Goal: Check status: Check status

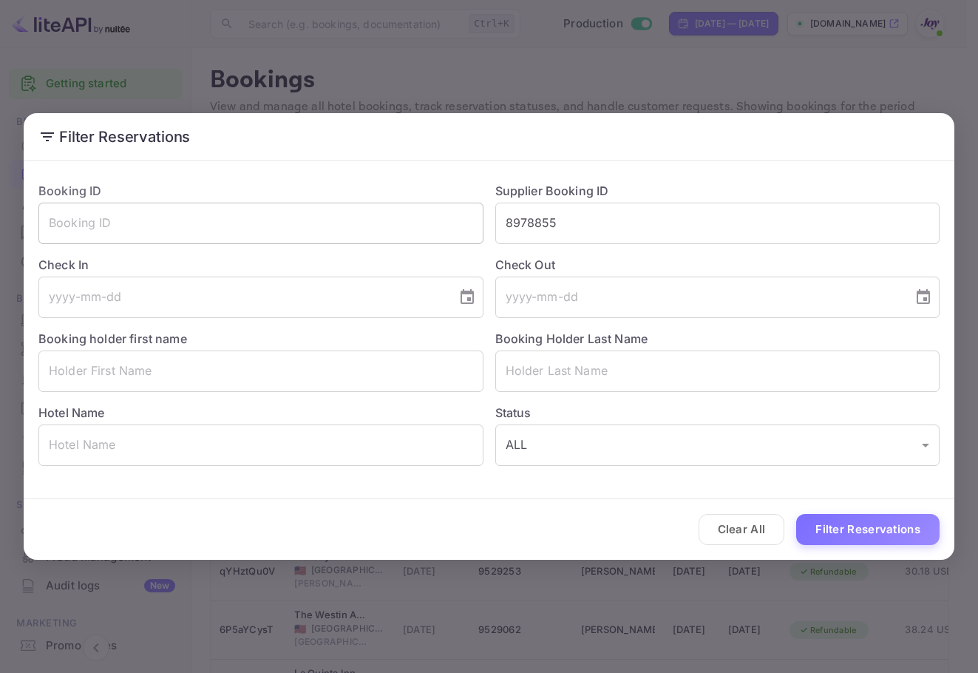
drag, startPoint x: 617, startPoint y: 223, endPoint x: 271, endPoint y: 214, distance: 346.1
click at [296, 220] on div "Booking ID ​ Supplier Booking ID 8978855 ​ Check In ​ Check Out ​ Booking holde…" at bounding box center [483, 318] width 913 height 296
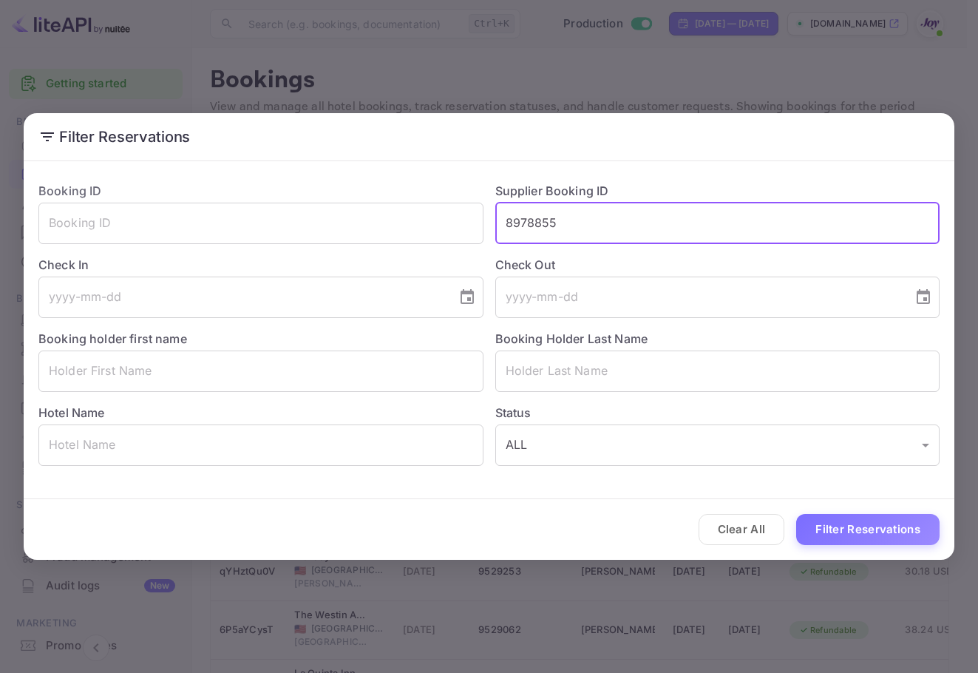
paste input "[PERSON_NAME]"
type input "8978855"
click at [583, 373] on input "text" at bounding box center [717, 370] width 445 height 41
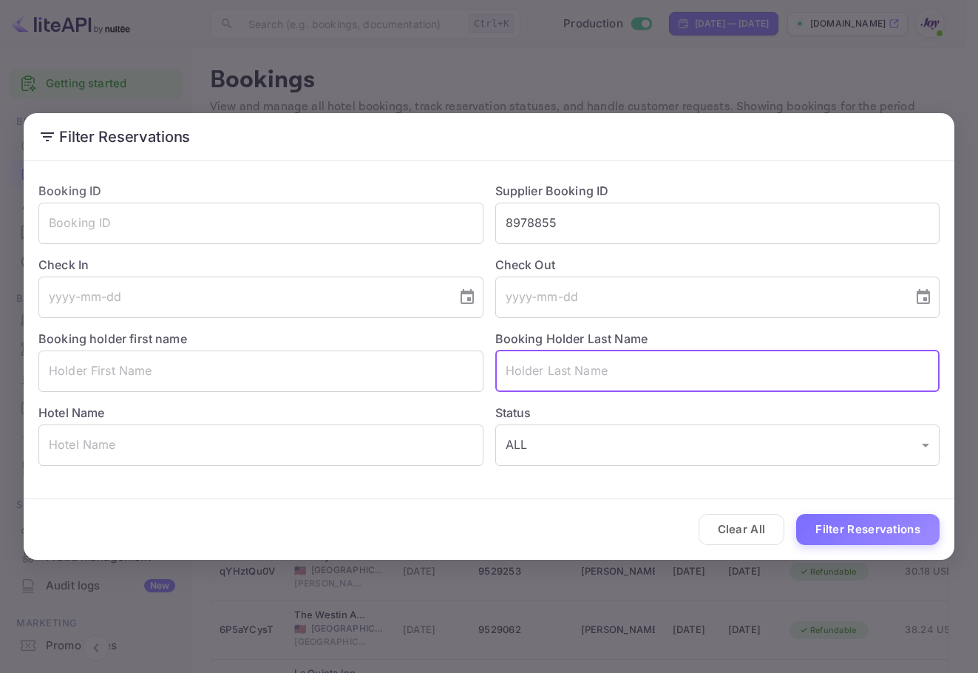
paste input "[PERSON_NAME]"
type input "[PERSON_NAME]"
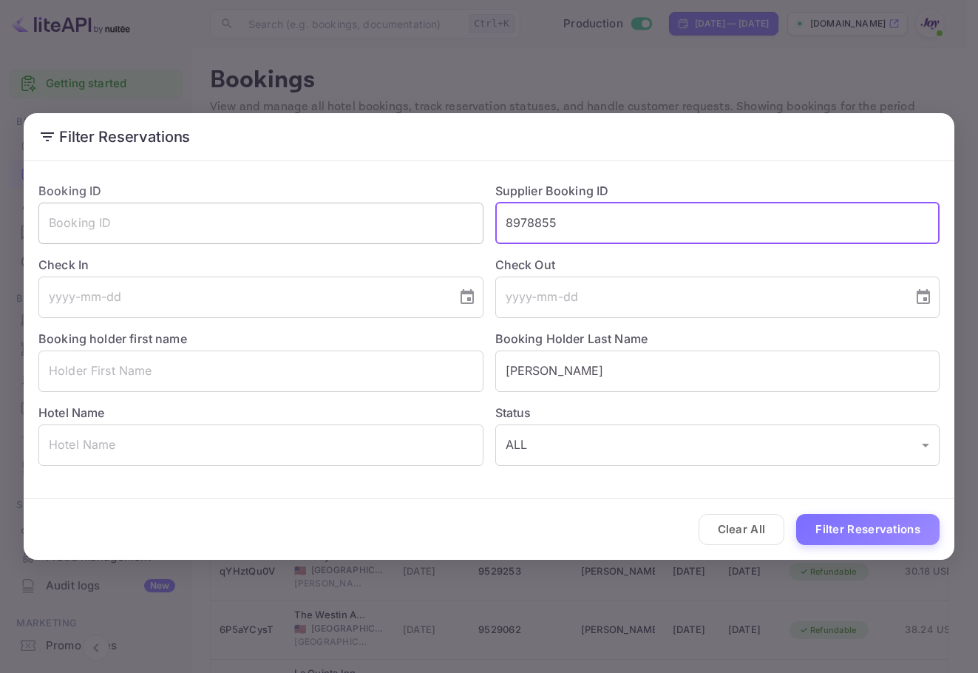
drag, startPoint x: 562, startPoint y: 238, endPoint x: 375, endPoint y: 232, distance: 187.1
click at [375, 232] on div "Booking ID ​ Supplier Booking ID 8978855 ​ Check In ​ Check Out ​ Booking holde…" at bounding box center [483, 318] width 913 height 296
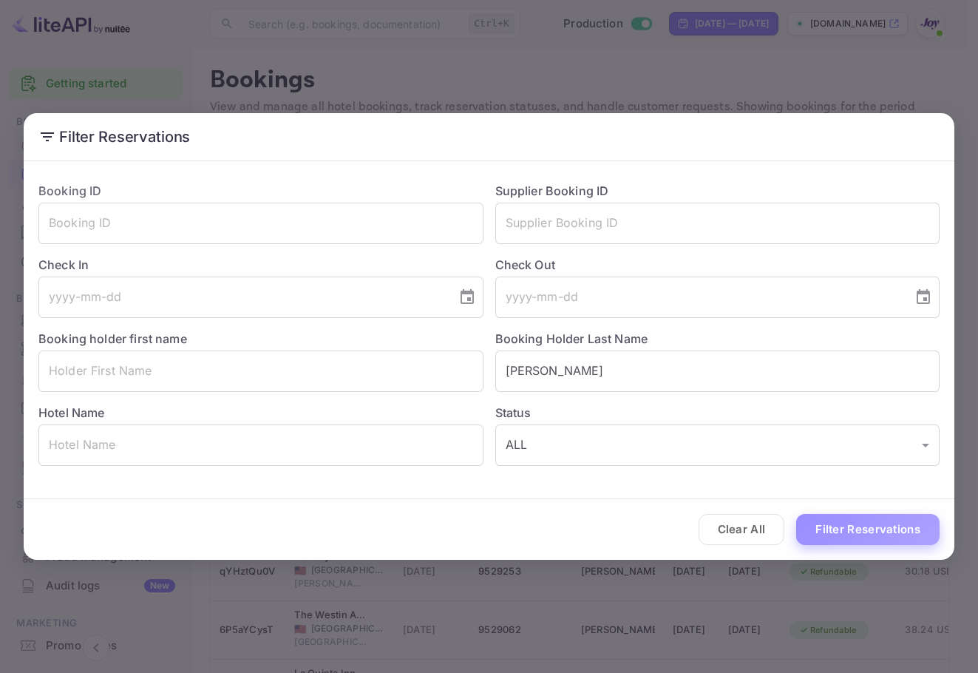
click at [932, 523] on button "Filter Reservations" at bounding box center [867, 530] width 143 height 32
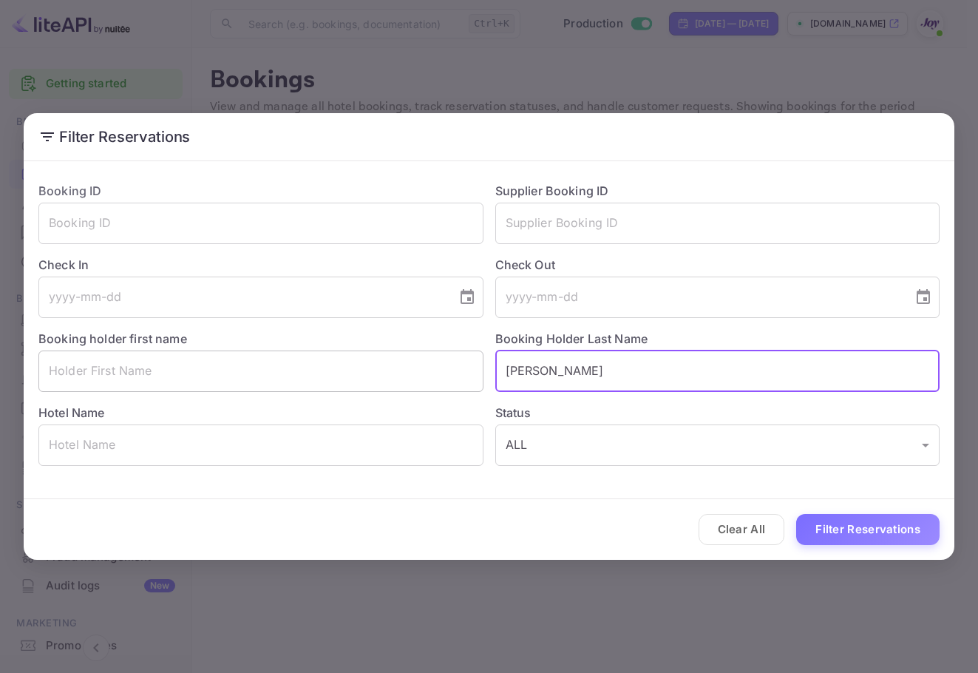
drag, startPoint x: 668, startPoint y: 370, endPoint x: 470, endPoint y: 351, distance: 199.0
click at [473, 346] on div "Booking ID ​ Supplier Booking ID ​ Check In ​ Check Out ​ Booking holder first …" at bounding box center [483, 318] width 913 height 296
paste input "[PERSON_NAME]"
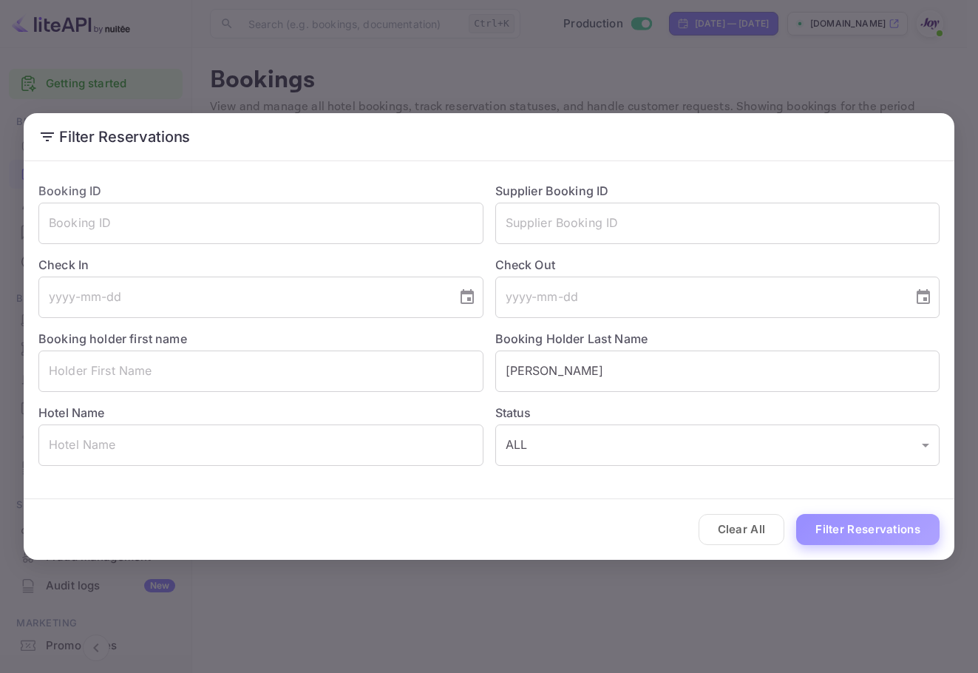
click at [881, 526] on button "Filter Reservations" at bounding box center [867, 530] width 143 height 32
click at [421, 379] on div "Booking ID ​ Supplier Booking ID ​ Check In ​ Check Out ​ Booking holder first …" at bounding box center [483, 318] width 913 height 296
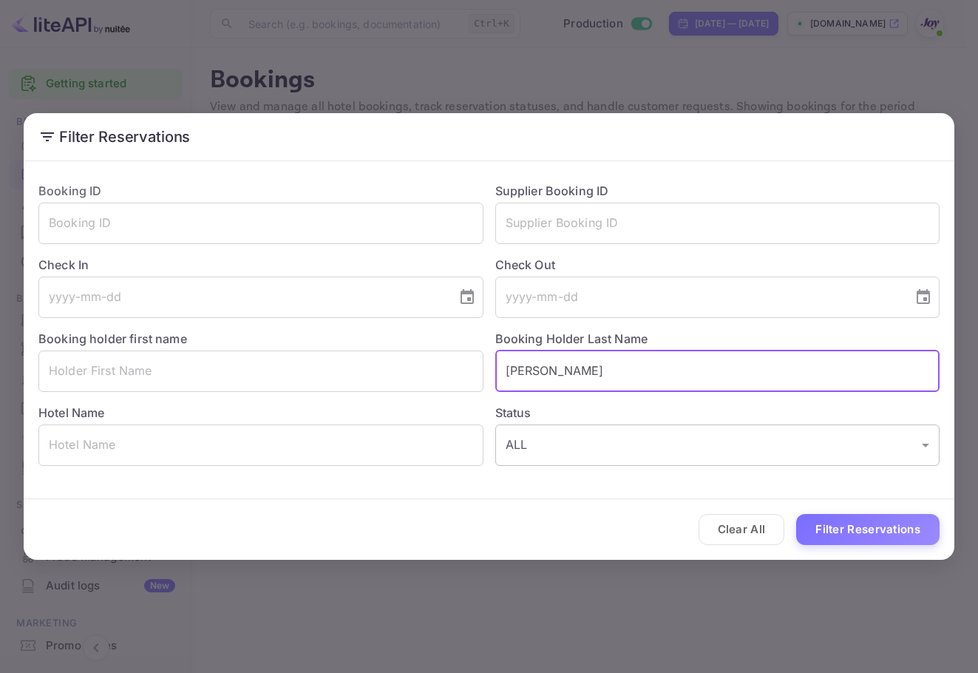
paste input "Cloud"
type input "Cloud"
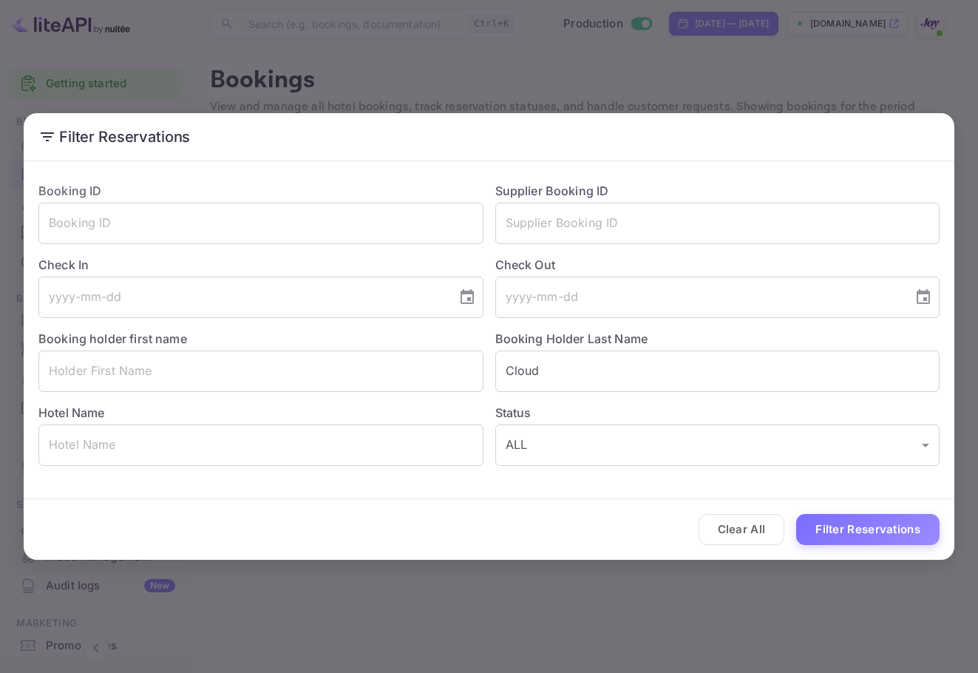
click at [832, 511] on div "Clear All Filter Reservations" at bounding box center [489, 529] width 931 height 61
click at [832, 530] on button "Filter Reservations" at bounding box center [867, 530] width 143 height 32
click at [912, 241] on input "text" at bounding box center [717, 223] width 445 height 41
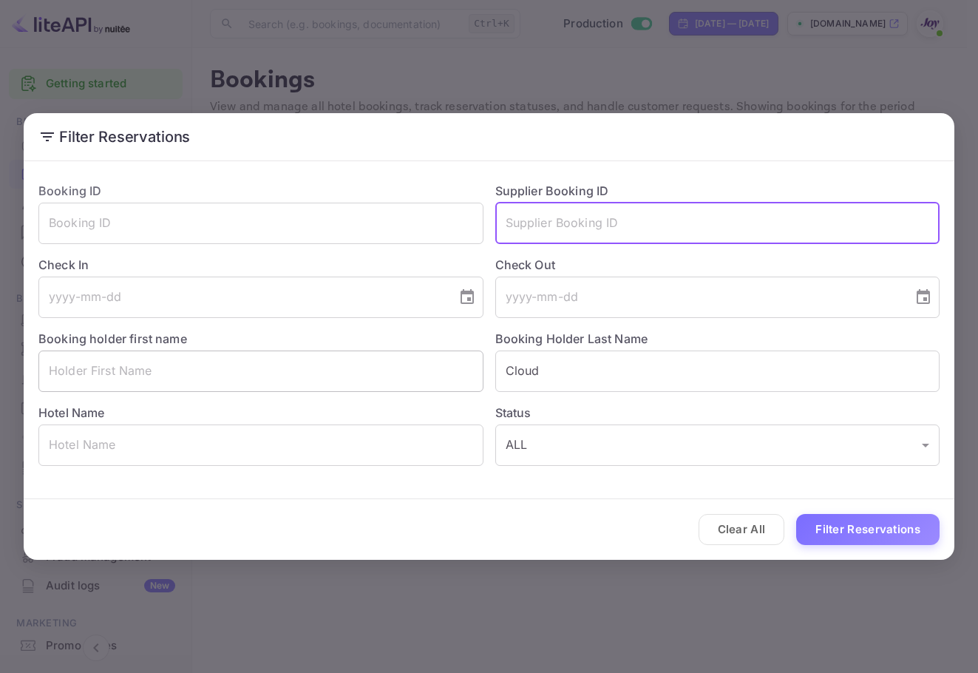
click at [197, 360] on input "text" at bounding box center [260, 370] width 445 height 41
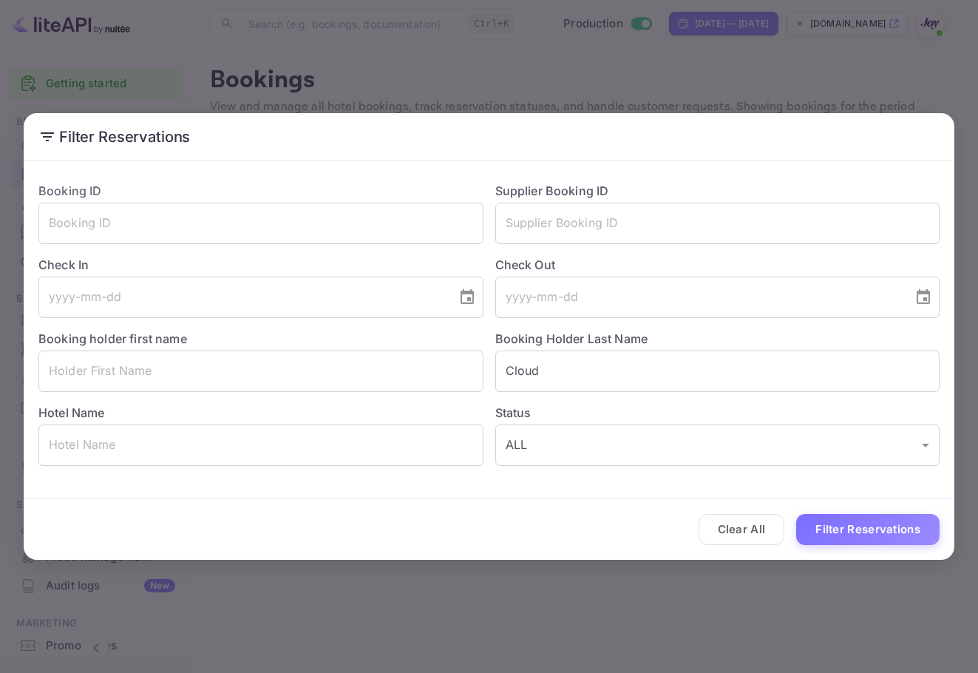
click at [238, 269] on label "Check In" at bounding box center [260, 265] width 445 height 18
click at [203, 367] on input "text" at bounding box center [260, 370] width 445 height 41
paste input "Nole"
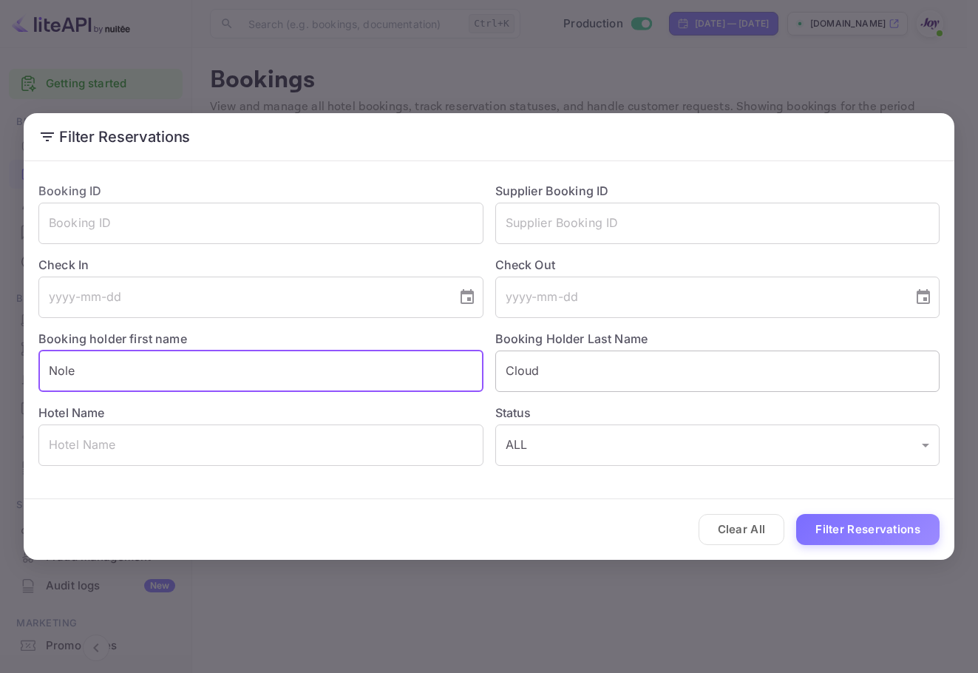
type input "Nole"
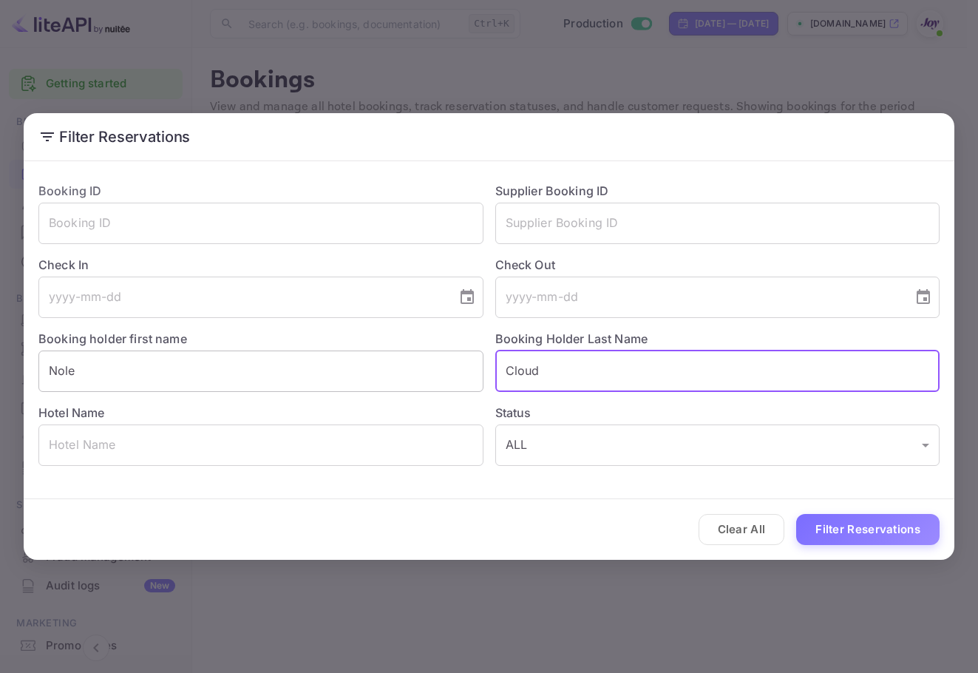
drag, startPoint x: 639, startPoint y: 370, endPoint x: 275, endPoint y: 379, distance: 363.9
click at [275, 379] on div "Booking ID ​ Supplier Booking ID ​ Check In ​ Check Out ​ Booking holder first …" at bounding box center [483, 318] width 913 height 296
click at [825, 535] on button "Filter Reservations" at bounding box center [867, 530] width 143 height 32
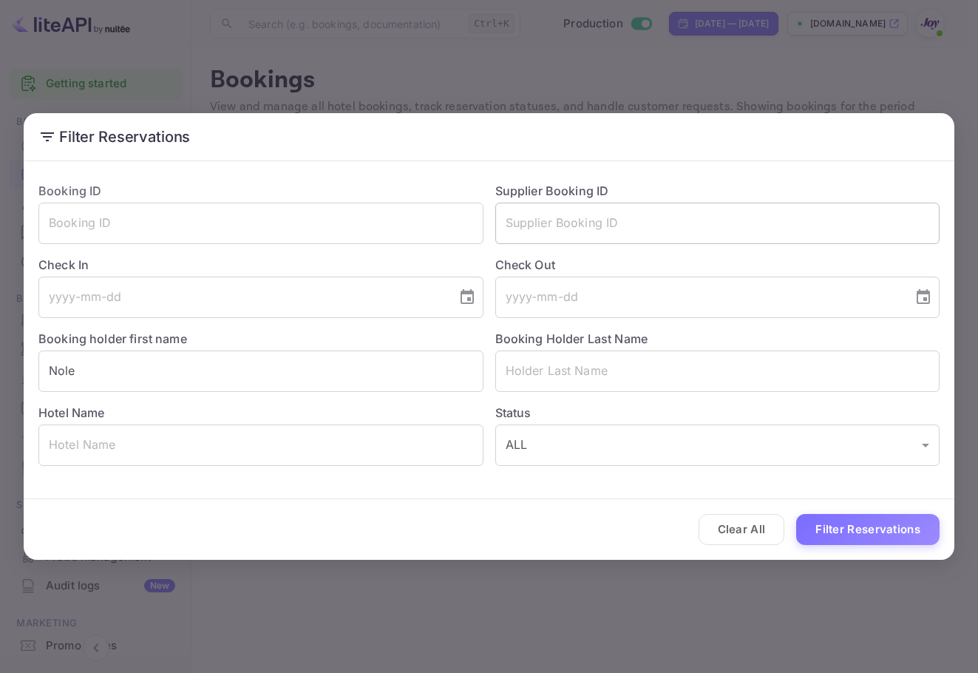
click at [657, 205] on input "text" at bounding box center [717, 223] width 445 height 41
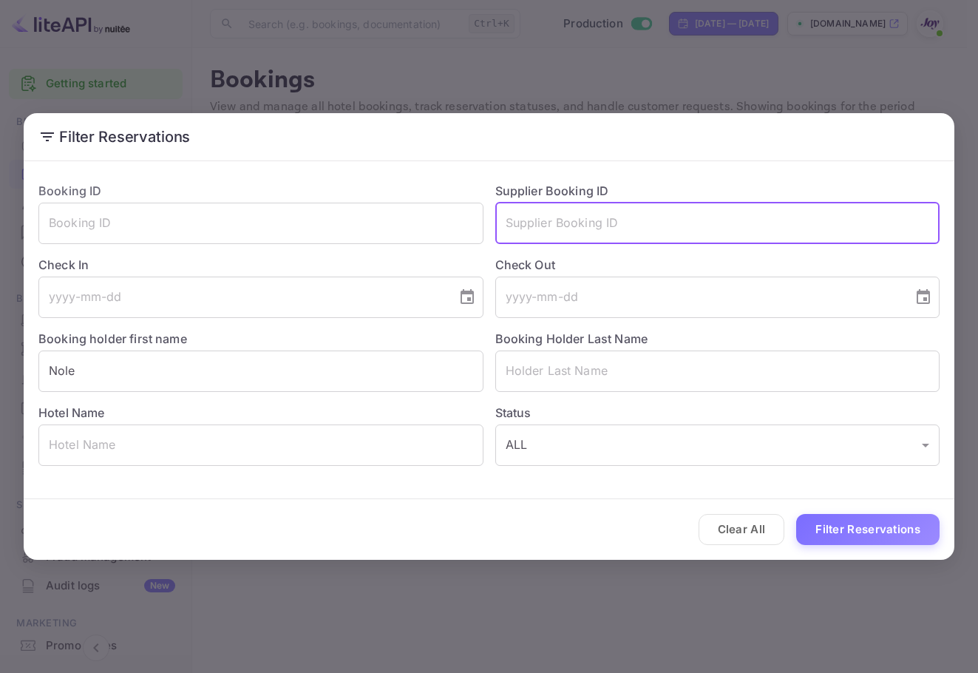
paste input "43206209"
type input "43206209"
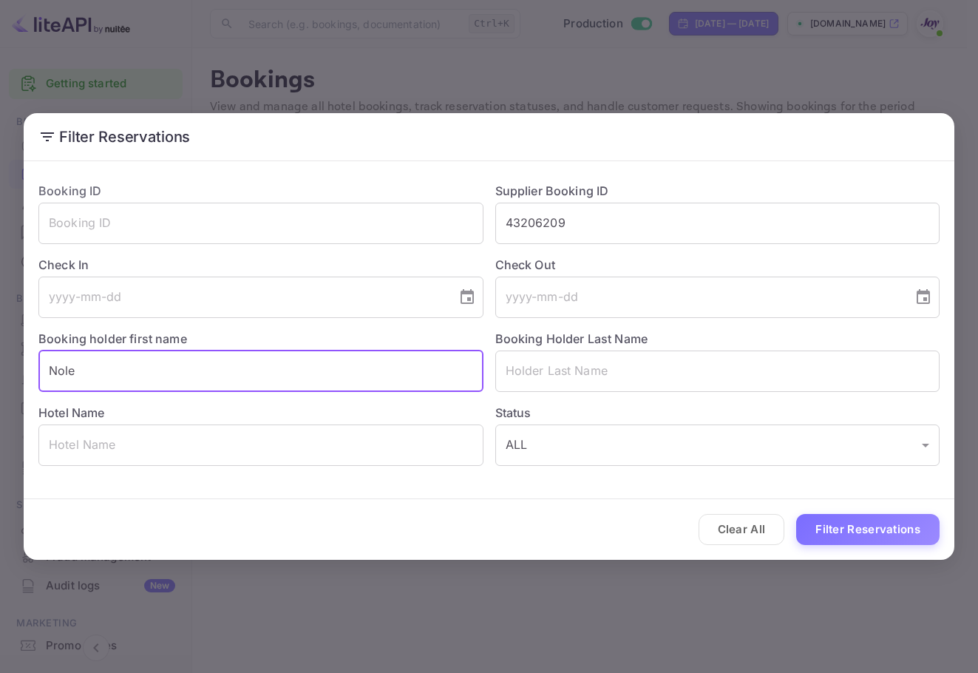
drag, startPoint x: 342, startPoint y: 359, endPoint x: 0, endPoint y: 365, distance: 342.4
click at [0, 365] on div "Filter Reservations Booking ID ​ Supplier Booking ID 43206209 ​ Check In ​ Chec…" at bounding box center [489, 336] width 978 height 673
click at [918, 532] on button "Filter Reservations" at bounding box center [867, 530] width 143 height 32
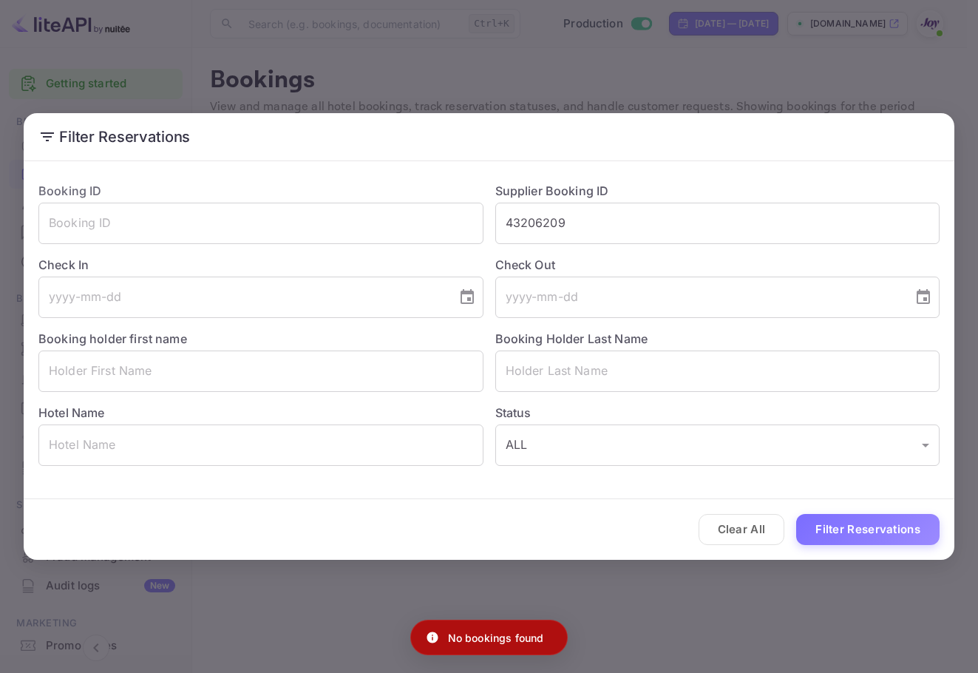
click at [575, 59] on div "Filter Reservations Booking ID ​ Supplier Booking ID 43206209 ​ Check In ​ Chec…" at bounding box center [489, 336] width 978 height 673
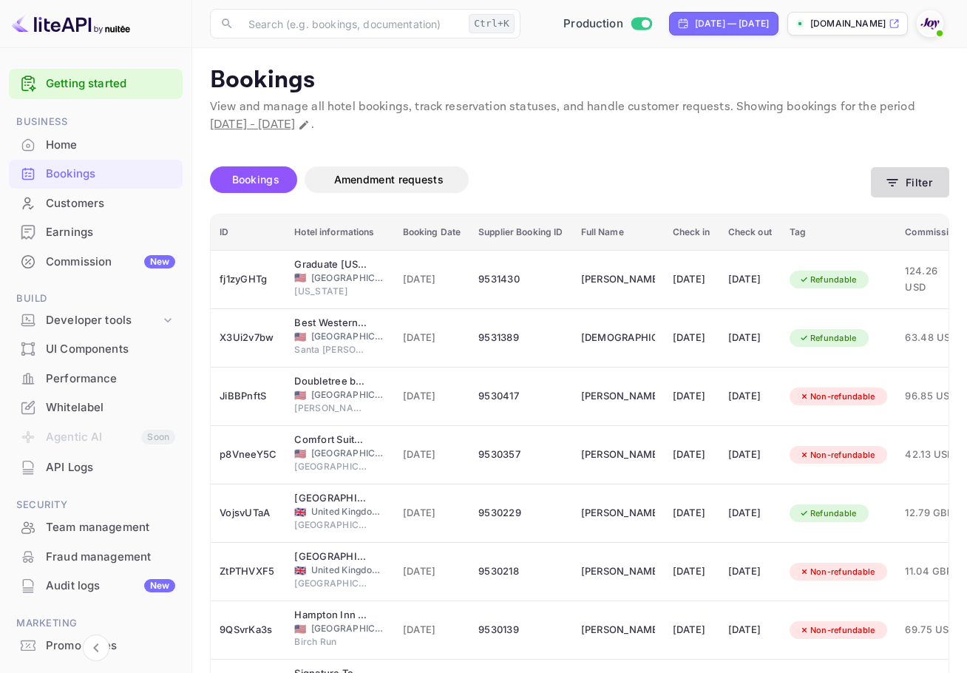
click at [933, 168] on button "Filter" at bounding box center [910, 182] width 78 height 30
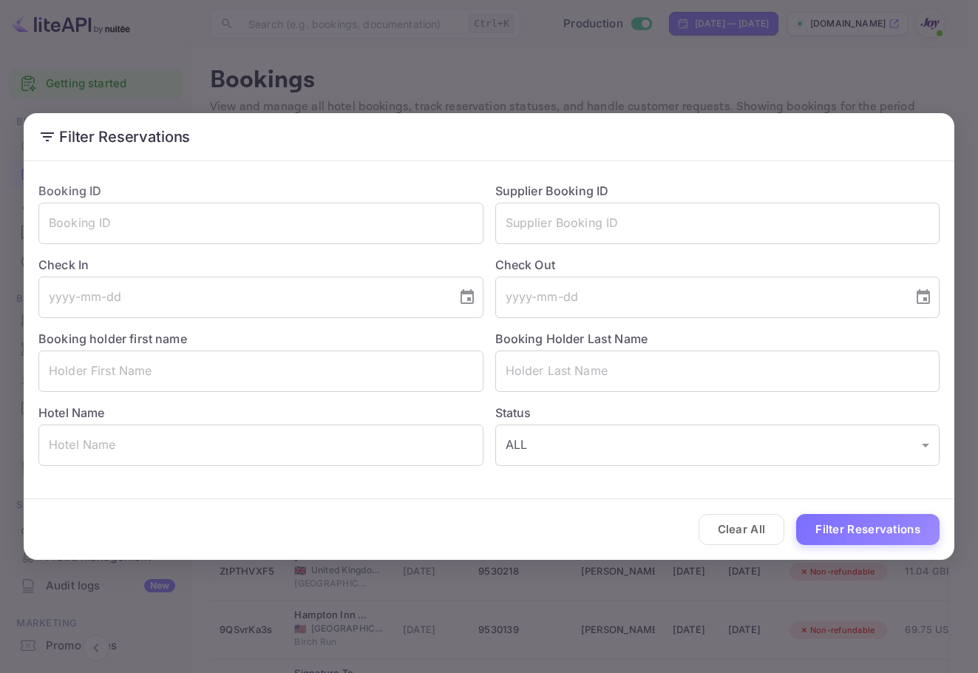
click at [616, 331] on label "Booking Holder Last Name" at bounding box center [571, 338] width 153 height 15
click at [619, 346] on div "Booking Holder Last Name ​" at bounding box center [712, 355] width 457 height 74
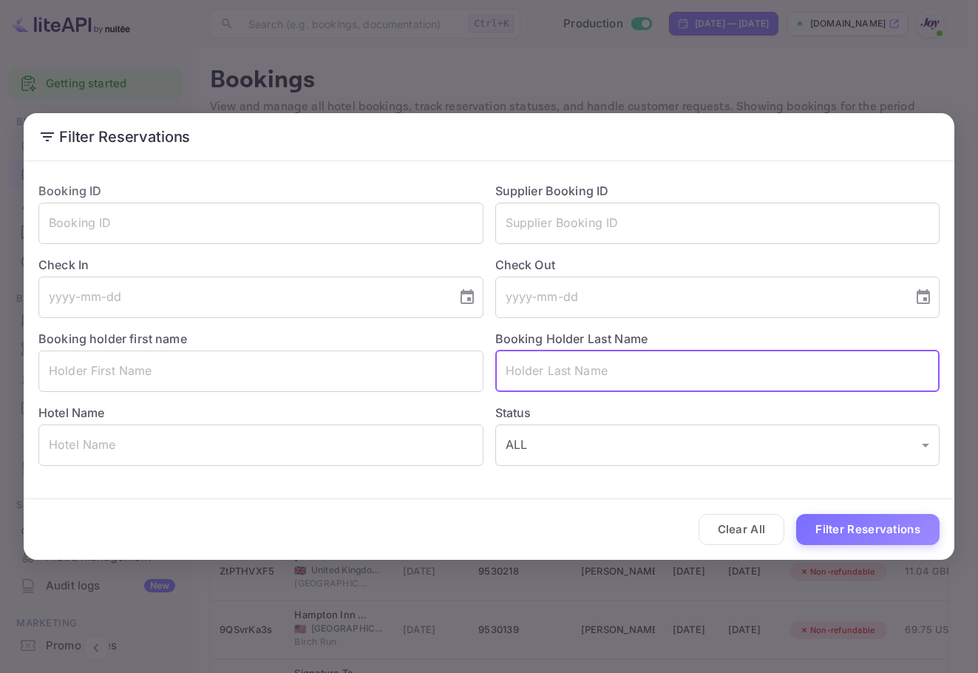
click at [600, 389] on input "text" at bounding box center [717, 370] width 445 height 41
paste input "Davidson"
type input "Davidson"
click at [911, 537] on button "Filter Reservations" at bounding box center [867, 530] width 143 height 32
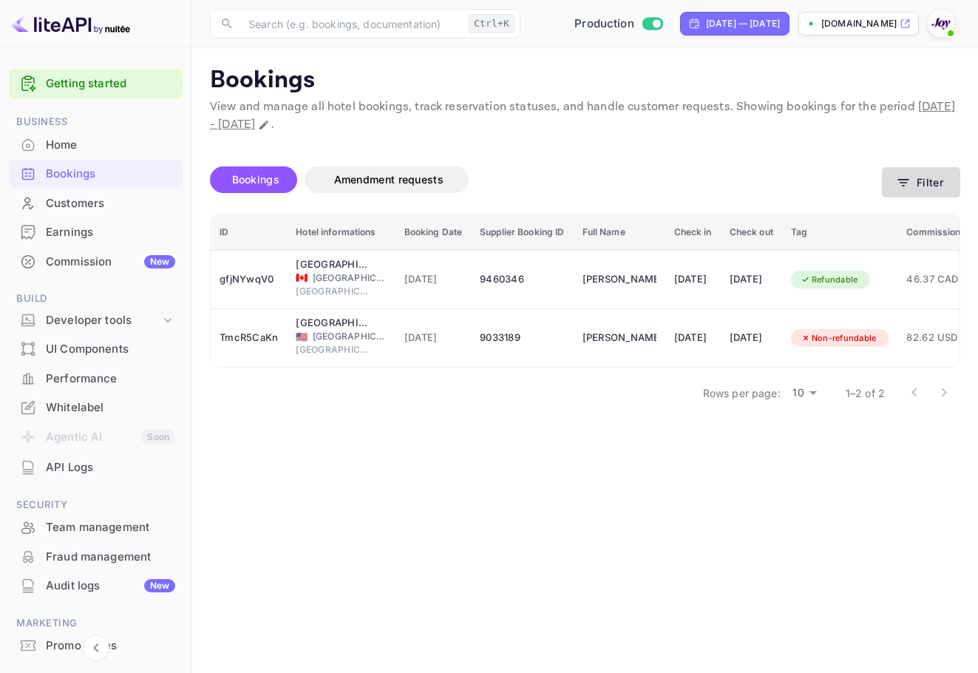
click at [899, 183] on icon "button" at bounding box center [903, 182] width 15 height 15
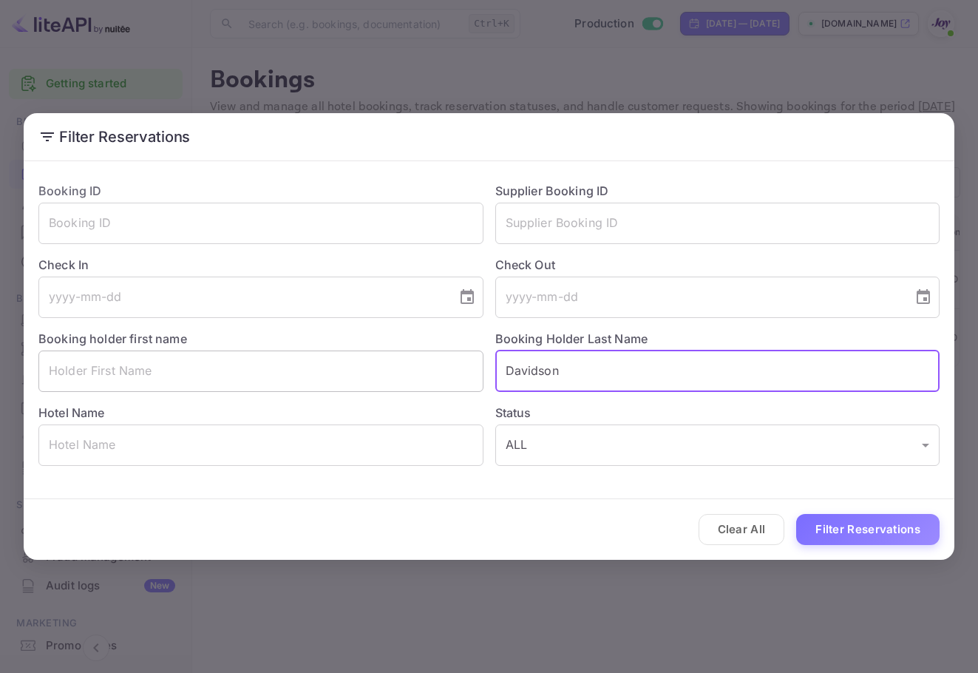
drag, startPoint x: 496, startPoint y: 370, endPoint x: 474, endPoint y: 364, distance: 22.8
click at [481, 367] on div "Booking ID ​ Supplier Booking ID ​ Check In ​ Check Out ​ Booking holder first …" at bounding box center [483, 318] width 913 height 296
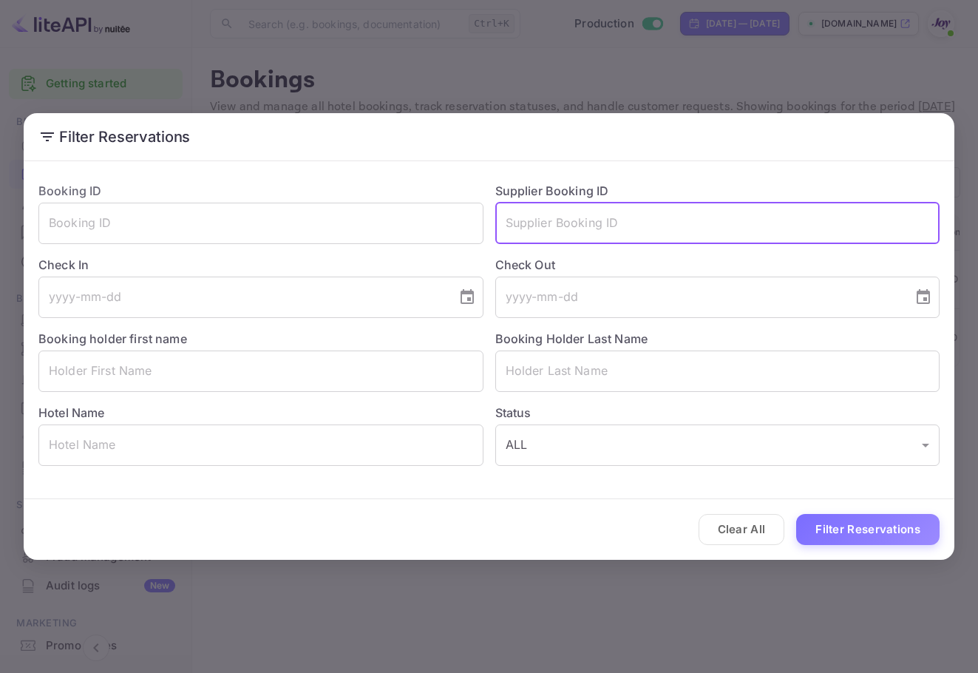
click at [589, 217] on input "text" at bounding box center [717, 223] width 445 height 41
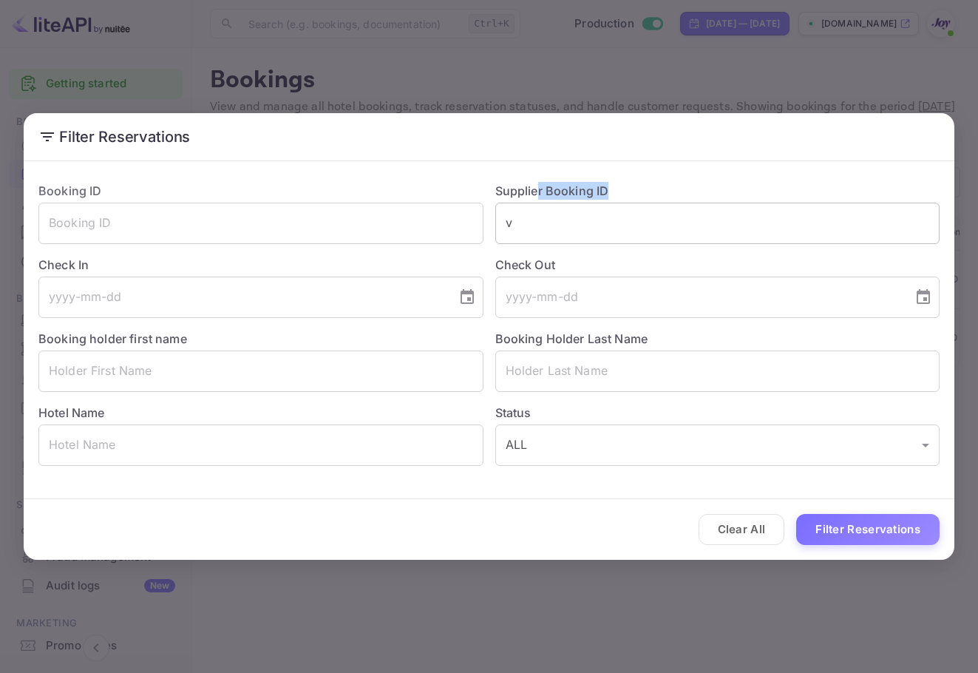
drag, startPoint x: 525, startPoint y: 202, endPoint x: 520, endPoint y: 220, distance: 18.5
click at [515, 208] on div "Supplier Booking ID v ​" at bounding box center [712, 207] width 457 height 74
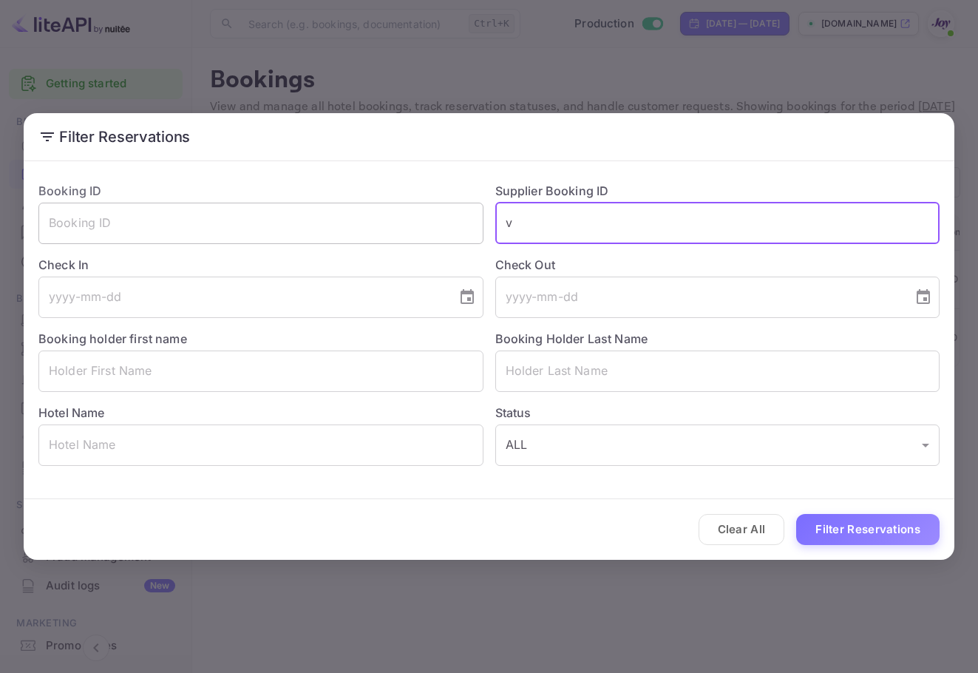
drag, startPoint x: 520, startPoint y: 229, endPoint x: 458, endPoint y: 229, distance: 62.1
click at [458, 229] on div "Booking ID ​ Supplier Booking ID v ​ Check In ​ Check Out ​ Booking holder firs…" at bounding box center [483, 318] width 913 height 296
paste input "8026989"
click at [913, 540] on button "Filter Reservations" at bounding box center [867, 530] width 143 height 32
drag, startPoint x: 683, startPoint y: 215, endPoint x: 359, endPoint y: 207, distance: 323.9
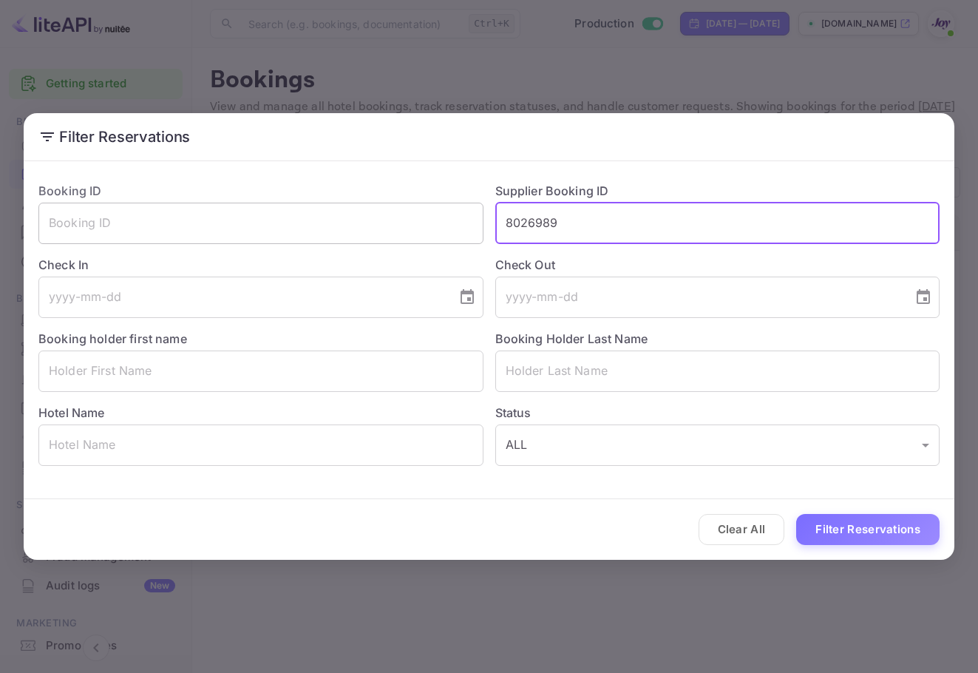
click at [359, 207] on div "Booking ID ​ Supplier Booking ID 8026989 ​ Check In ​ Check Out ​ Booking holde…" at bounding box center [483, 318] width 913 height 296
paste input "Leaf"
type input "8026989"
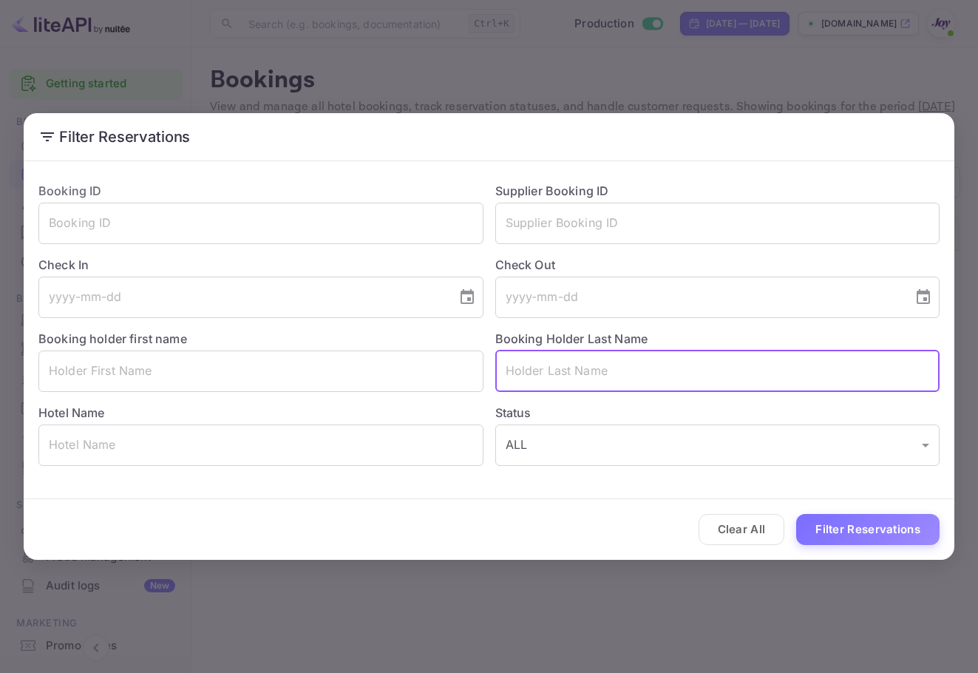
click at [573, 376] on input "text" at bounding box center [717, 370] width 445 height 41
paste input "Leaf"
type input "Leaf"
click at [900, 542] on button "Filter Reservations" at bounding box center [867, 530] width 143 height 32
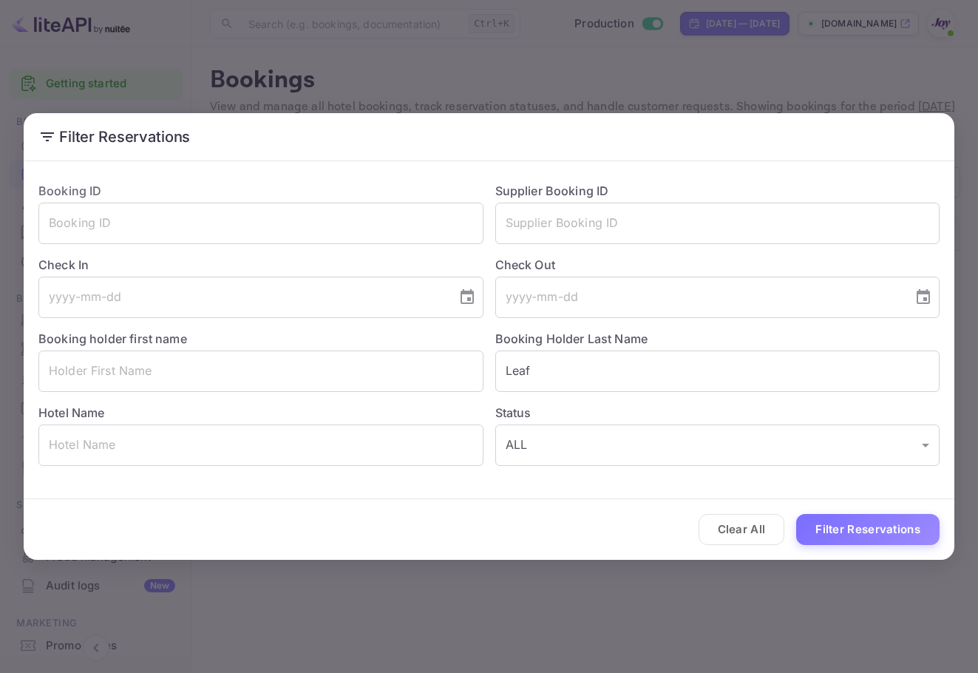
drag, startPoint x: 688, startPoint y: 503, endPoint x: 699, endPoint y: 509, distance: 12.2
click at [688, 503] on div "Clear All Filter Reservations" at bounding box center [489, 529] width 931 height 61
click at [756, 519] on button "Clear All" at bounding box center [742, 530] width 87 height 32
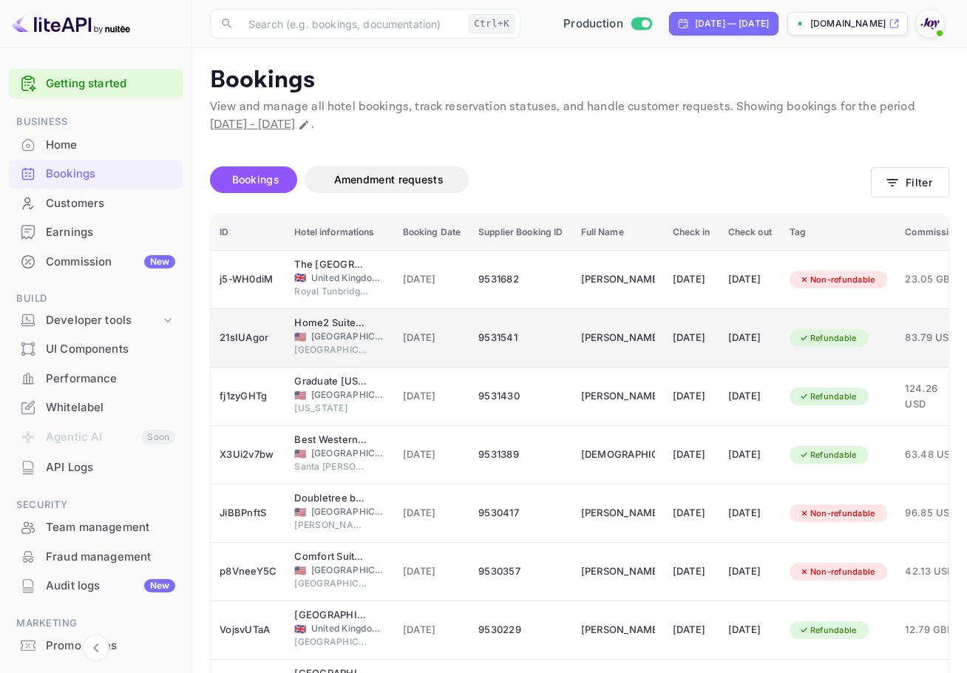
click at [530, 322] on td "9531541" at bounding box center [520, 338] width 102 height 58
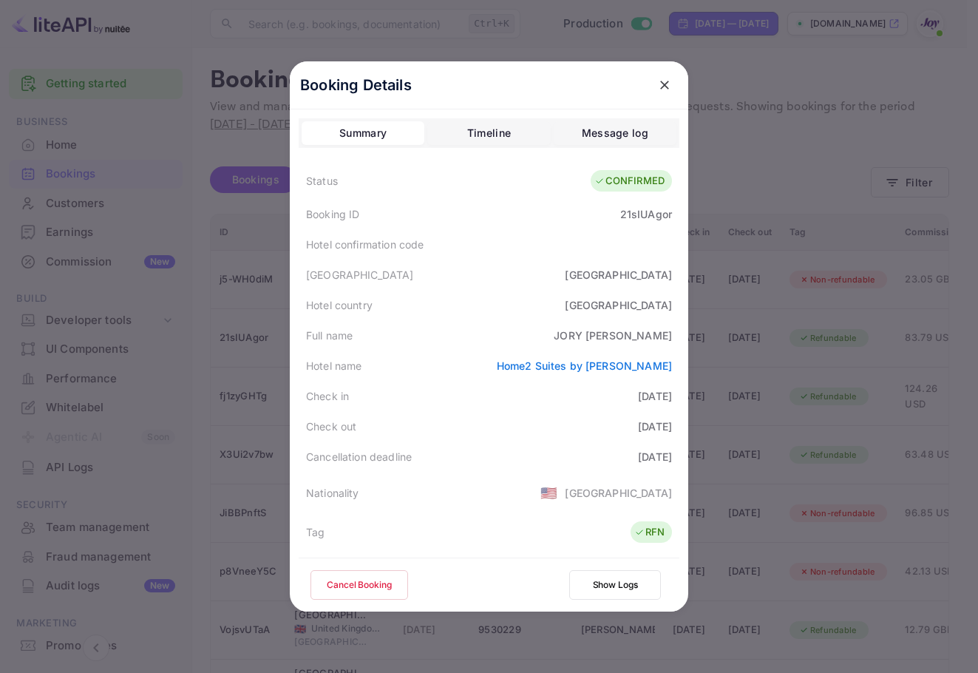
click at [860, 116] on div at bounding box center [489, 336] width 978 height 673
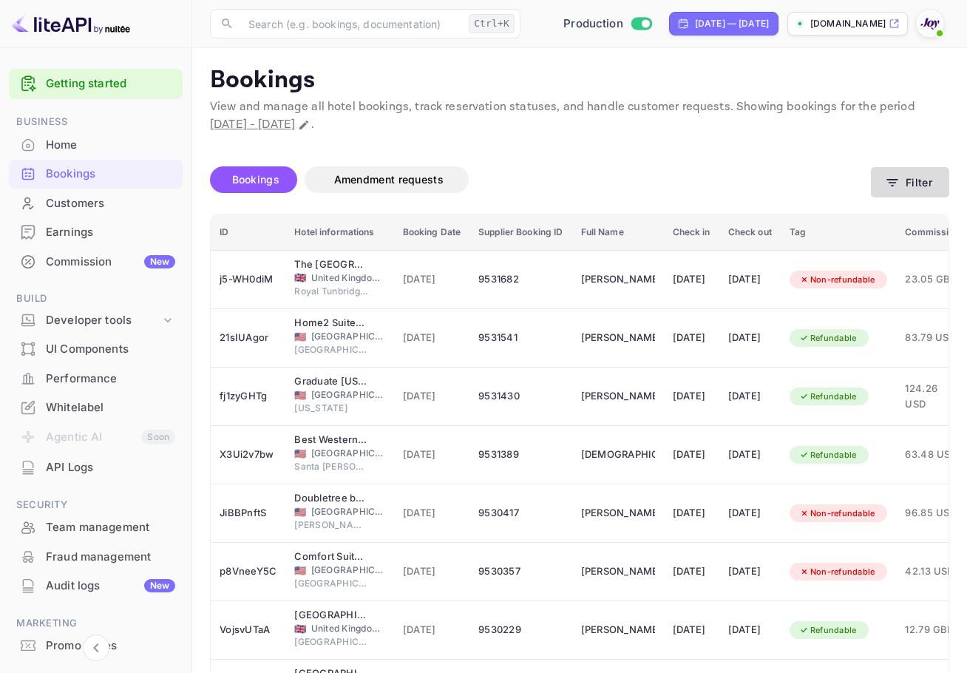
click at [928, 180] on button "Filter" at bounding box center [910, 182] width 78 height 30
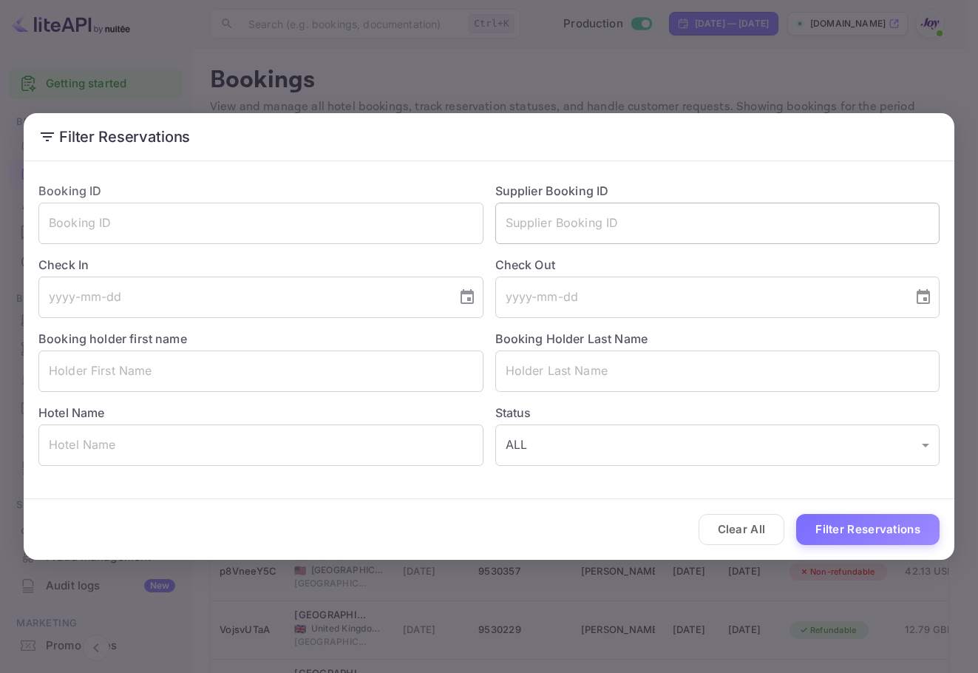
click at [627, 215] on input "text" at bounding box center [717, 223] width 445 height 41
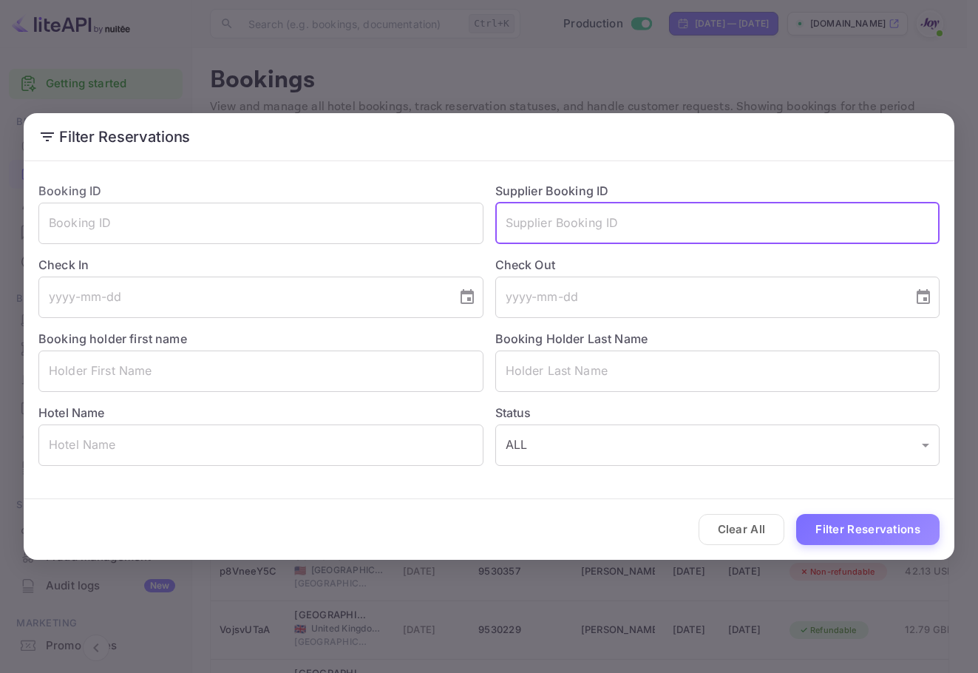
click at [832, 216] on input "text" at bounding box center [717, 223] width 445 height 41
paste input "8026989"
type input "8026989"
click at [888, 526] on button "Filter Reservations" at bounding box center [867, 530] width 143 height 32
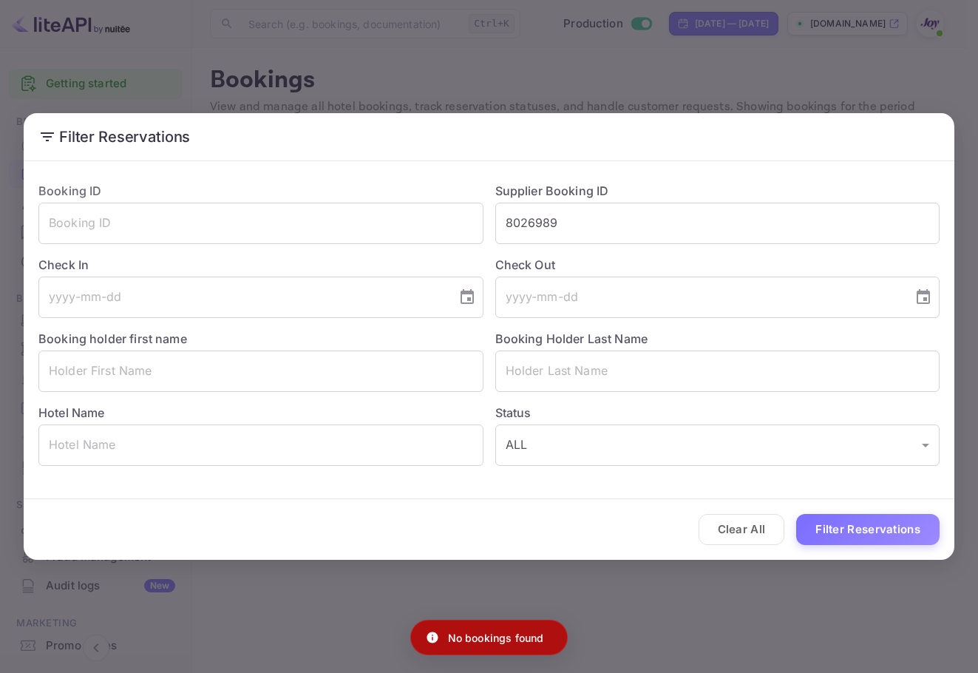
drag, startPoint x: 646, startPoint y: 92, endPoint x: 770, endPoint y: 126, distance: 128.8
click at [646, 92] on div "Filter Reservations Booking ID ​ Supplier Booking ID 8026989 ​ Check In ​ Check…" at bounding box center [489, 336] width 978 height 673
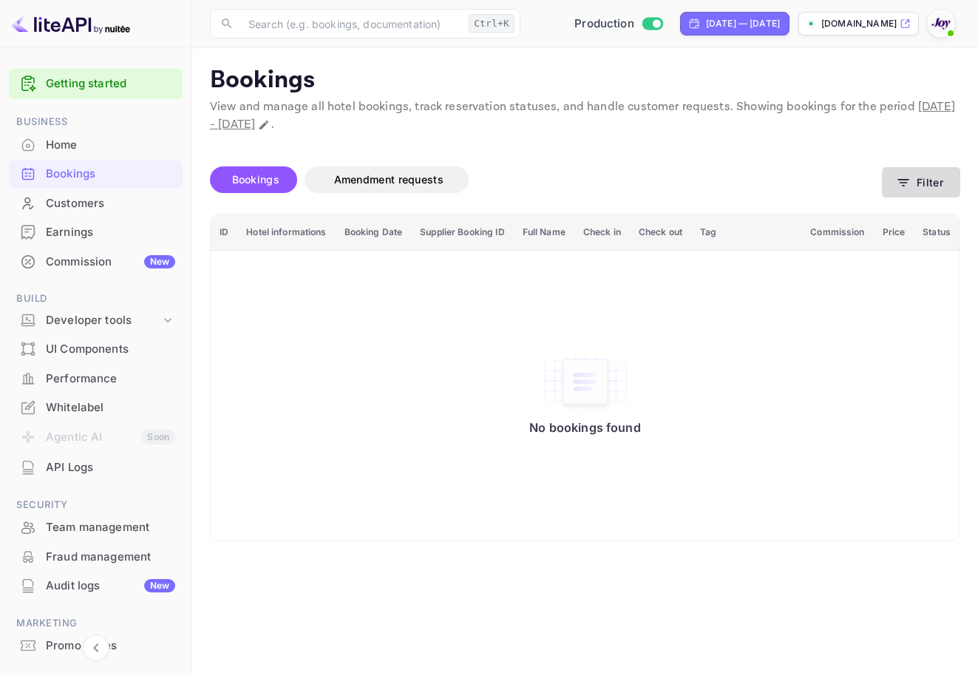
click at [941, 183] on button "Filter" at bounding box center [921, 182] width 78 height 30
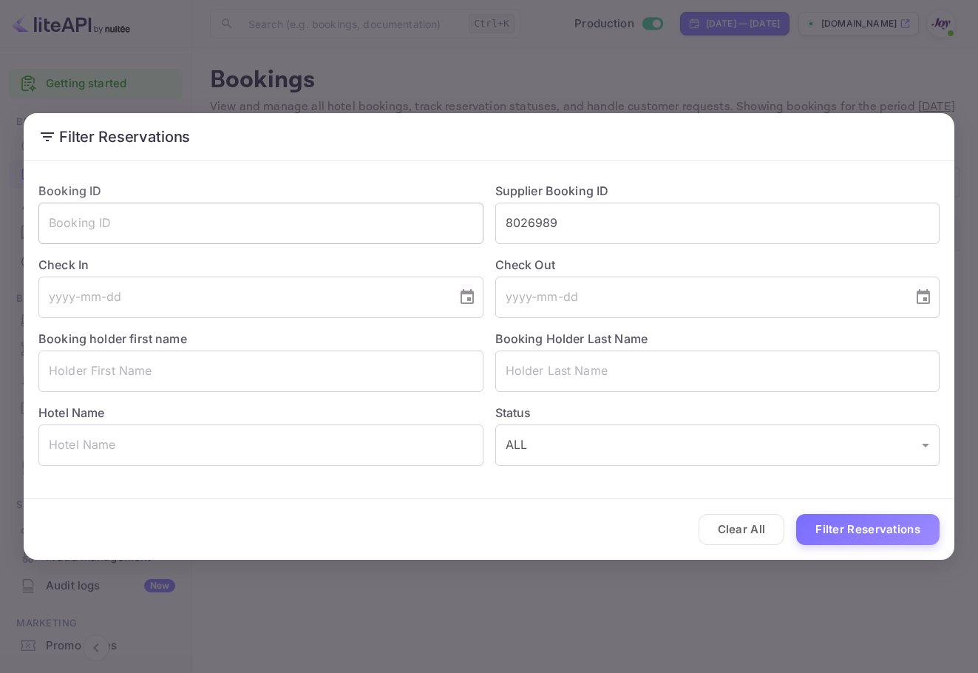
drag, startPoint x: 596, startPoint y: 218, endPoint x: 421, endPoint y: 224, distance: 175.3
click at [421, 224] on div "Booking ID ​ Supplier Booking ID 8026989 ​ Check In ​ Check Out ​ Booking holde…" at bounding box center [483, 318] width 913 height 296
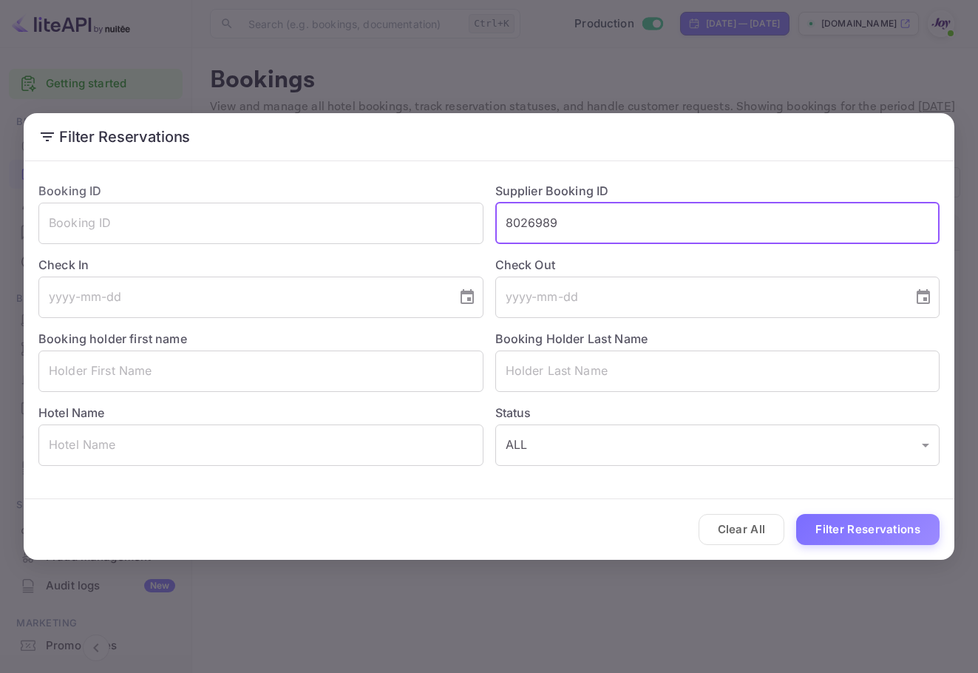
paste input "Pierre"
type input "Pi"
click at [580, 380] on input "text" at bounding box center [717, 370] width 445 height 41
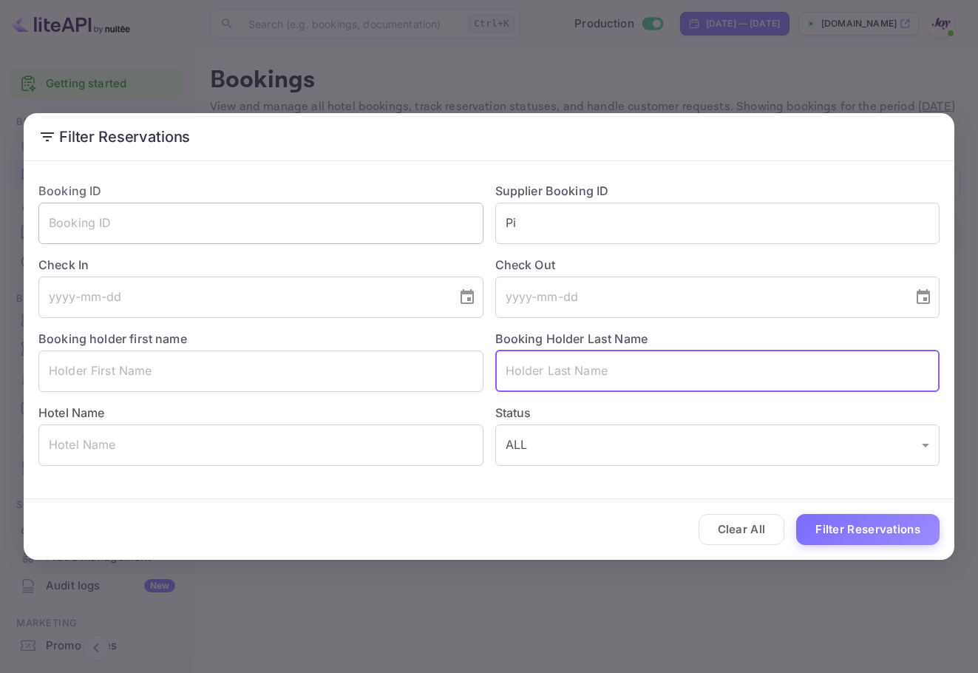
drag, startPoint x: 540, startPoint y: 224, endPoint x: 353, endPoint y: 213, distance: 188.1
click at [353, 213] on div "Booking ID ​ Supplier Booking ID Pi ​ Check In ​ Check Out ​ Booking holder fir…" at bounding box center [483, 318] width 913 height 296
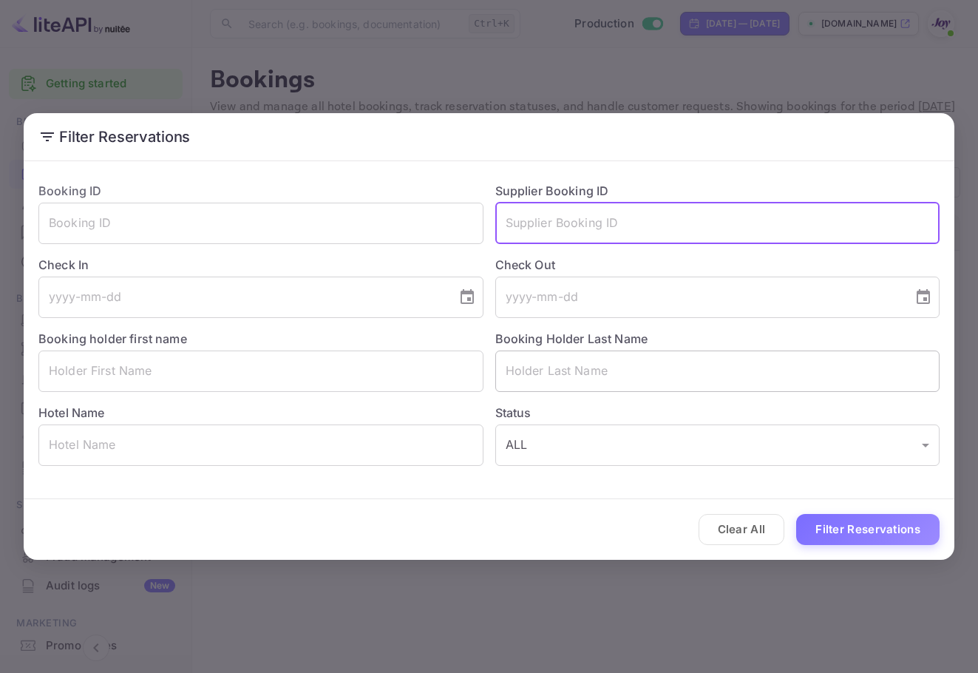
click at [646, 373] on input "text" at bounding box center [717, 370] width 445 height 41
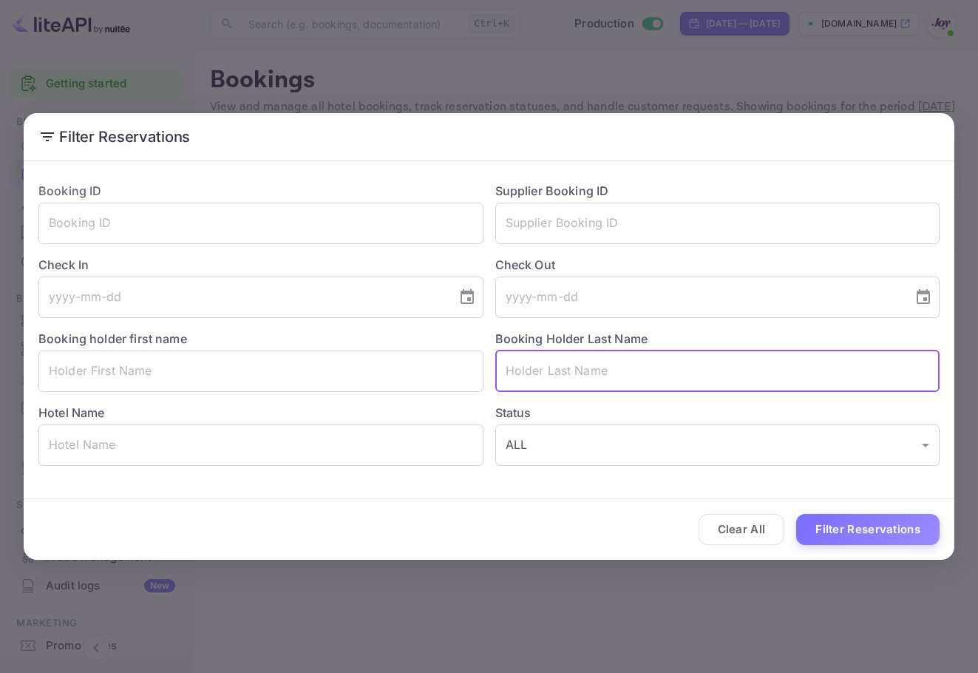
paste input "Pierre"
type input "Pierre"
click at [849, 511] on div "Clear All Filter Reservations" at bounding box center [489, 529] width 931 height 61
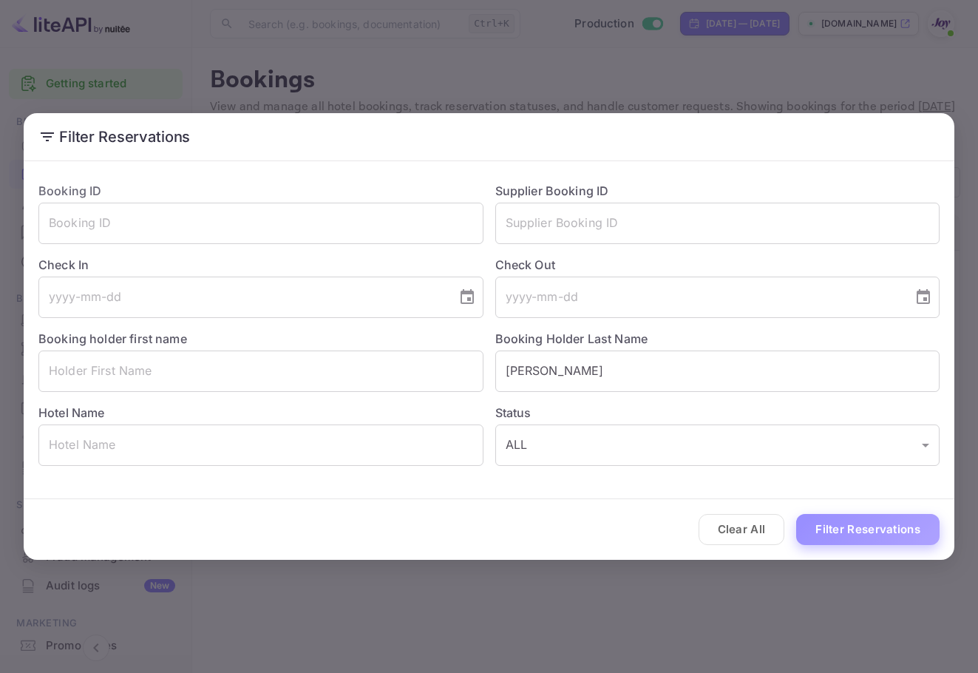
click at [851, 525] on button "Filter Reservations" at bounding box center [867, 530] width 143 height 32
click at [661, 219] on input "text" at bounding box center [717, 223] width 445 height 41
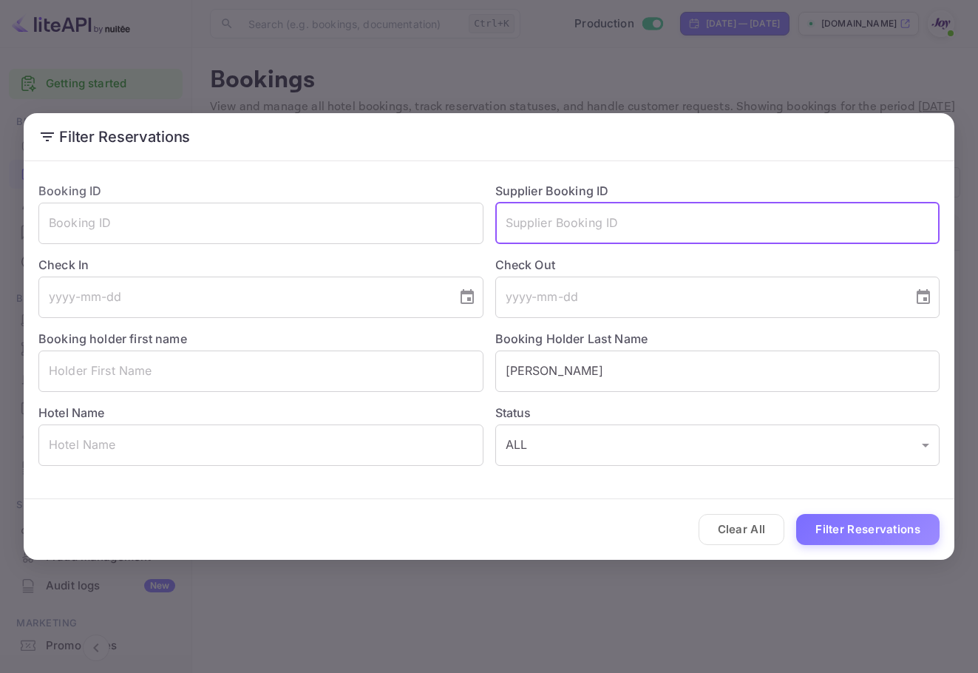
paste input "8658452"
type input "8658452"
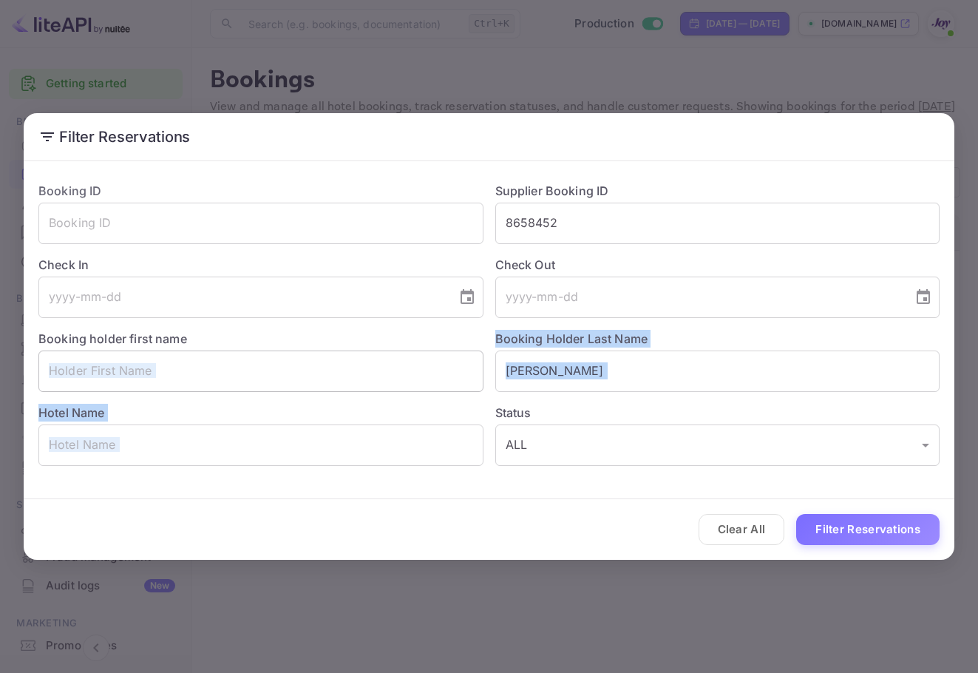
drag, startPoint x: 674, startPoint y: 393, endPoint x: 427, endPoint y: 376, distance: 248.2
click at [428, 376] on div "Booking ID ​ Supplier Booking ID 8658452 ​ Check In ​ Check Out ​ Booking holde…" at bounding box center [483, 318] width 913 height 296
click at [523, 384] on input "Pierre" at bounding box center [717, 370] width 445 height 41
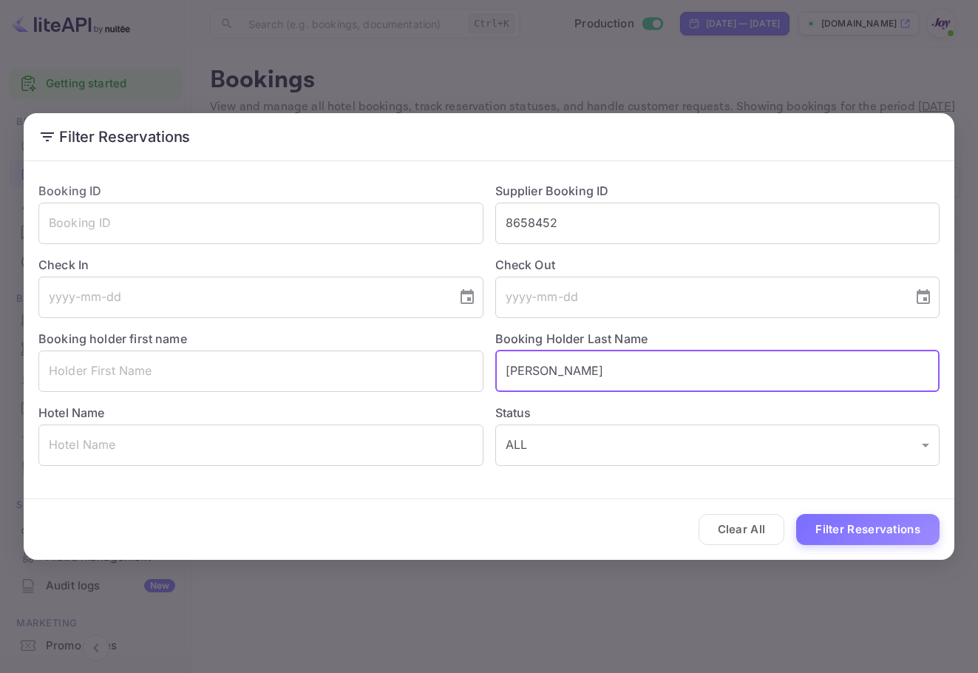
click at [523, 384] on input "Pierre" at bounding box center [717, 370] width 445 height 41
click at [843, 532] on button "Filter Reservations" at bounding box center [867, 530] width 143 height 32
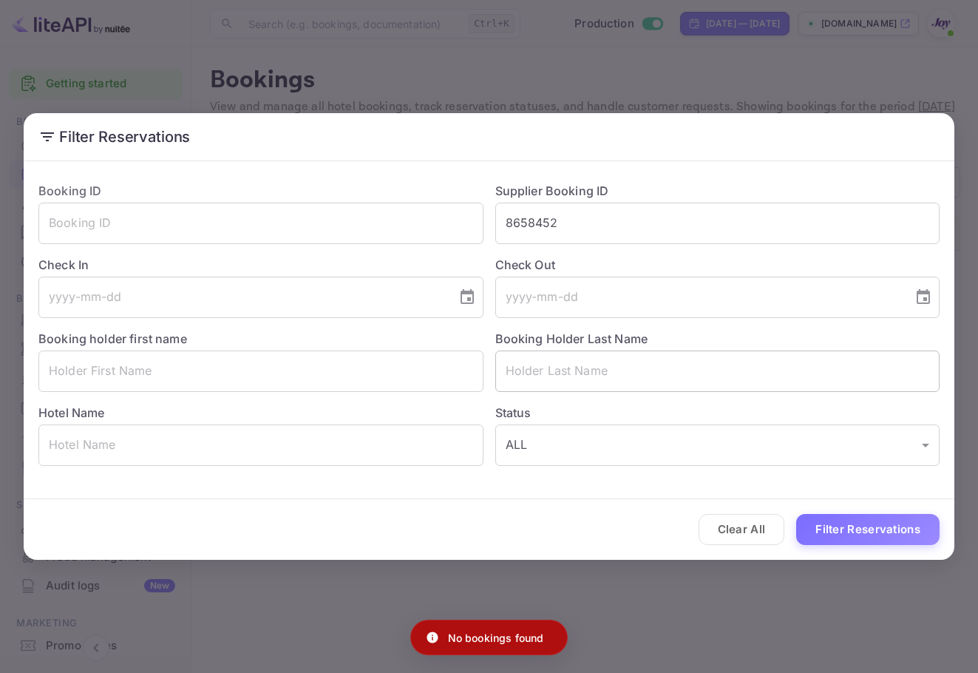
drag, startPoint x: 705, startPoint y: 391, endPoint x: 705, endPoint y: 378, distance: 13.3
click at [705, 391] on input "text" at bounding box center [717, 370] width 445 height 41
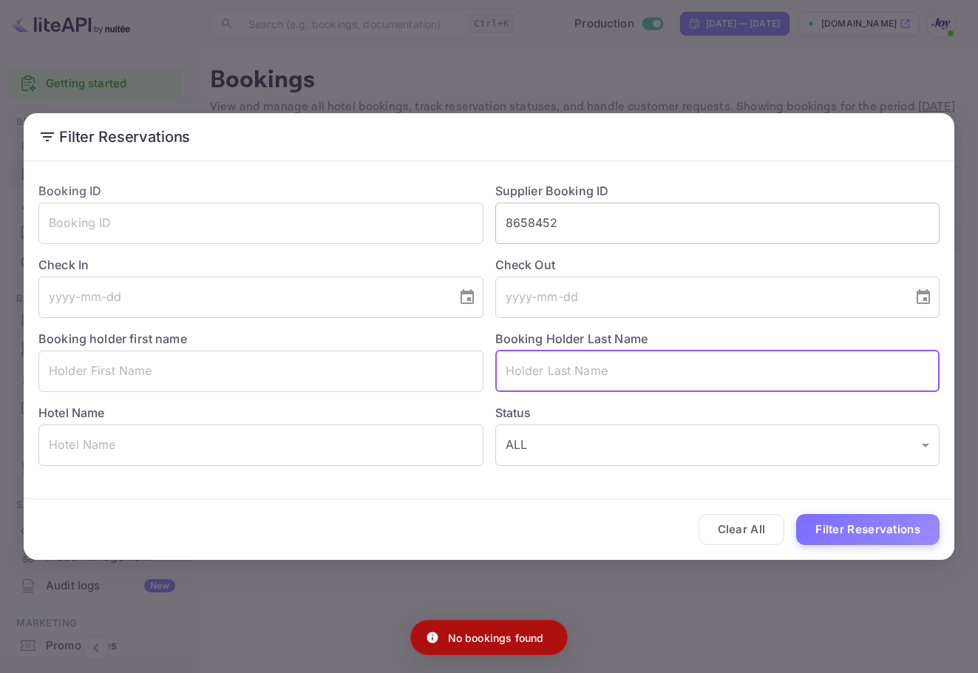
paste input "Dass"
type input "Dass"
click at [322, 182] on div "Booking ID ​ Supplier Booking ID 8658452 ​ Check In ​ Check Out ​ Booking holde…" at bounding box center [483, 318] width 913 height 296
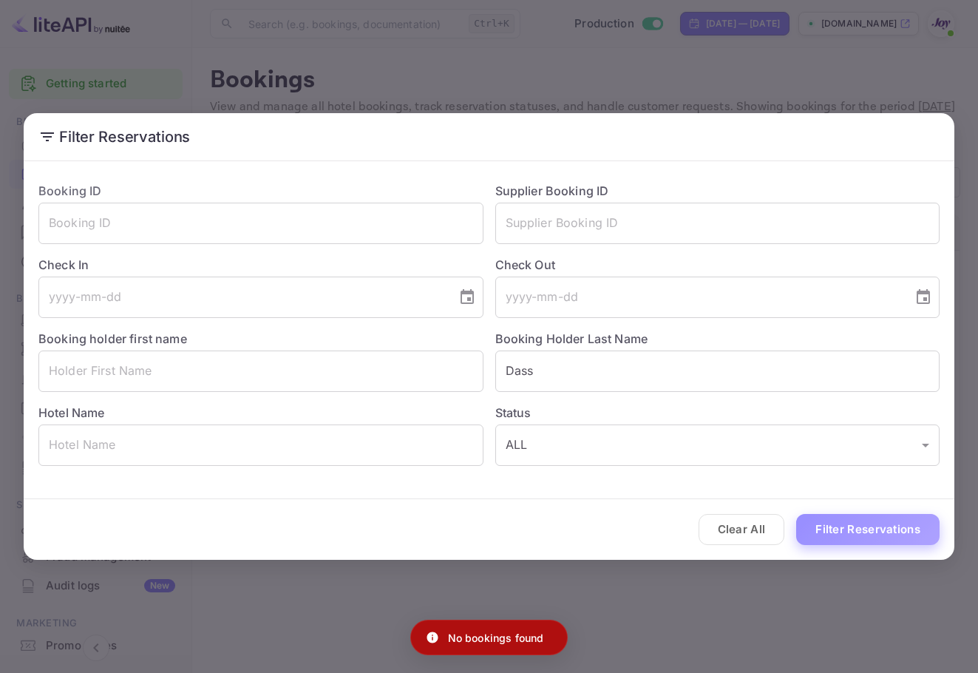
click at [925, 525] on button "Filter Reservations" at bounding box center [867, 530] width 143 height 32
click at [736, 522] on button "Clear All" at bounding box center [742, 530] width 87 height 32
